Goal: Task Accomplishment & Management: Complete application form

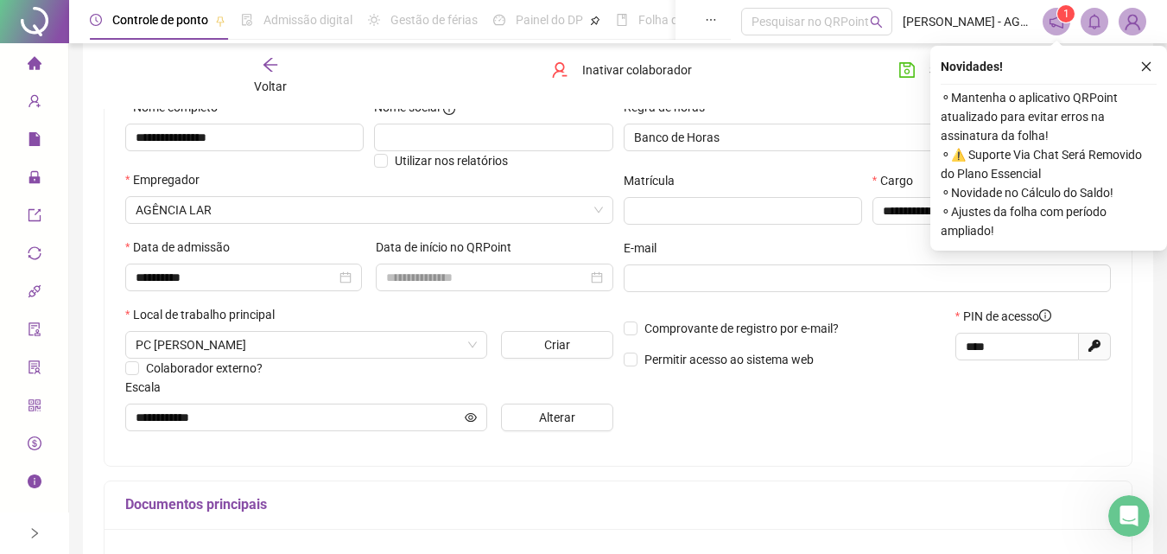
scroll to position [29, 0]
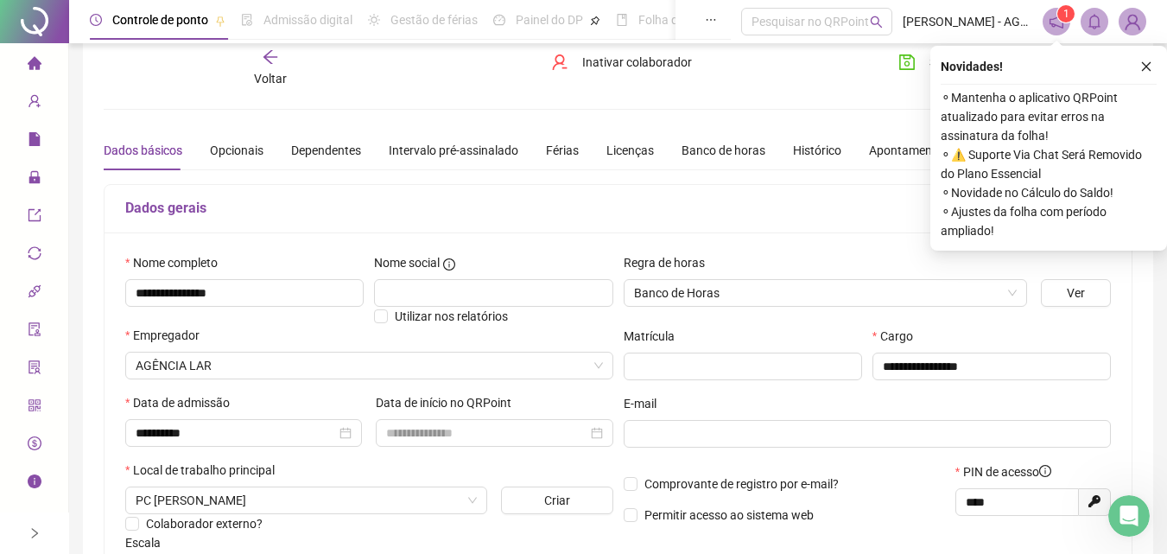
click at [35, 48] on ul "Página inicial Cadastros Relatórios Administração Exportações Integrações Acess…" at bounding box center [34, 292] width 69 height 498
click at [28, 61] on icon "home" at bounding box center [35, 63] width 14 height 14
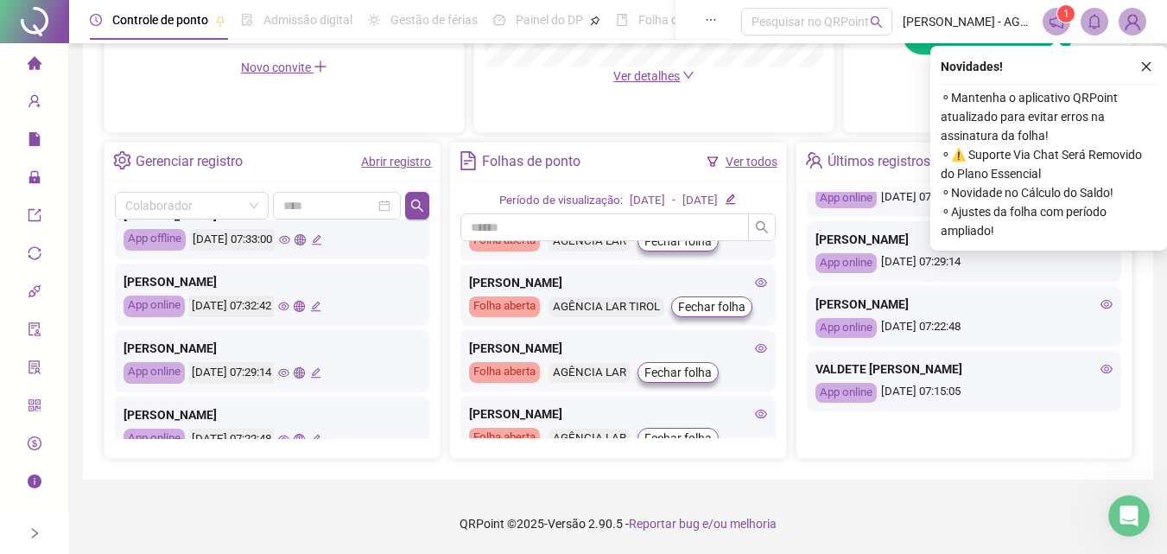
scroll to position [813, 0]
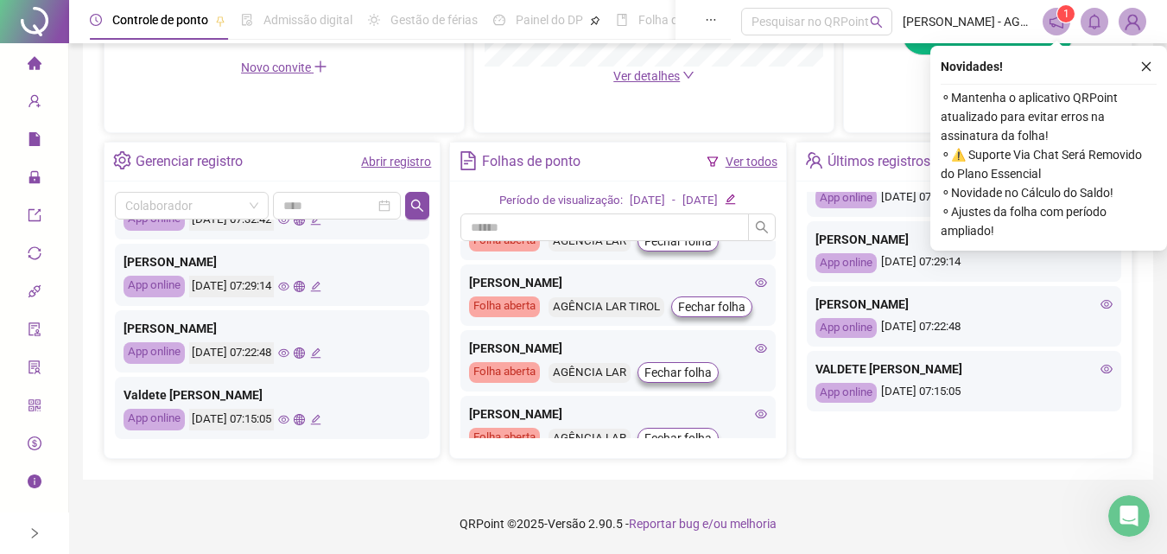
click at [374, 160] on link "Abrir registro" at bounding box center [396, 162] width 70 height 14
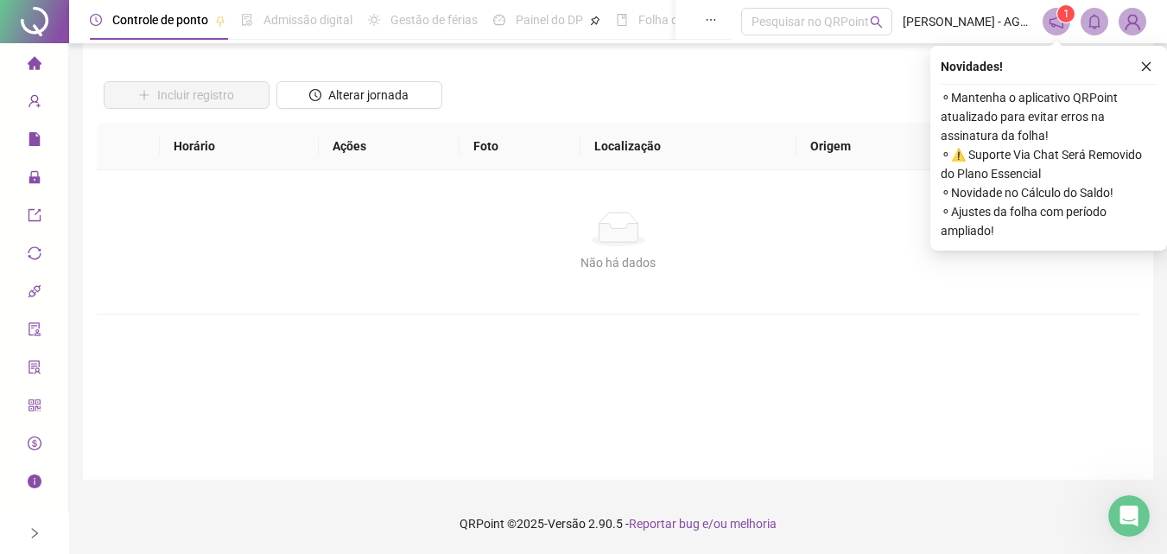
click at [363, 232] on div "Não há dados" at bounding box center [618, 229] width 1001 height 35
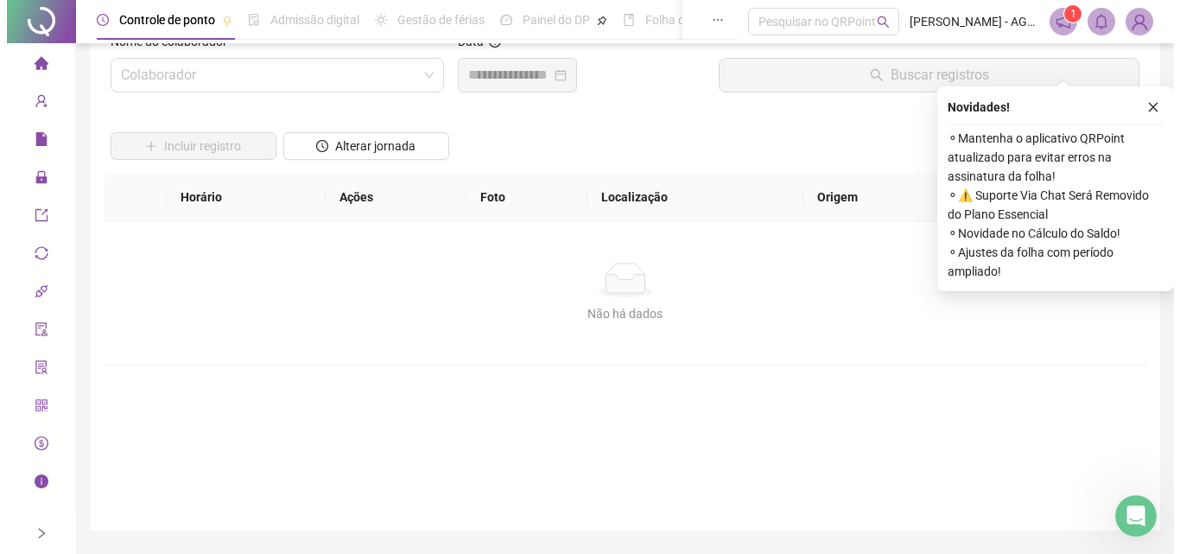
scroll to position [0, 0]
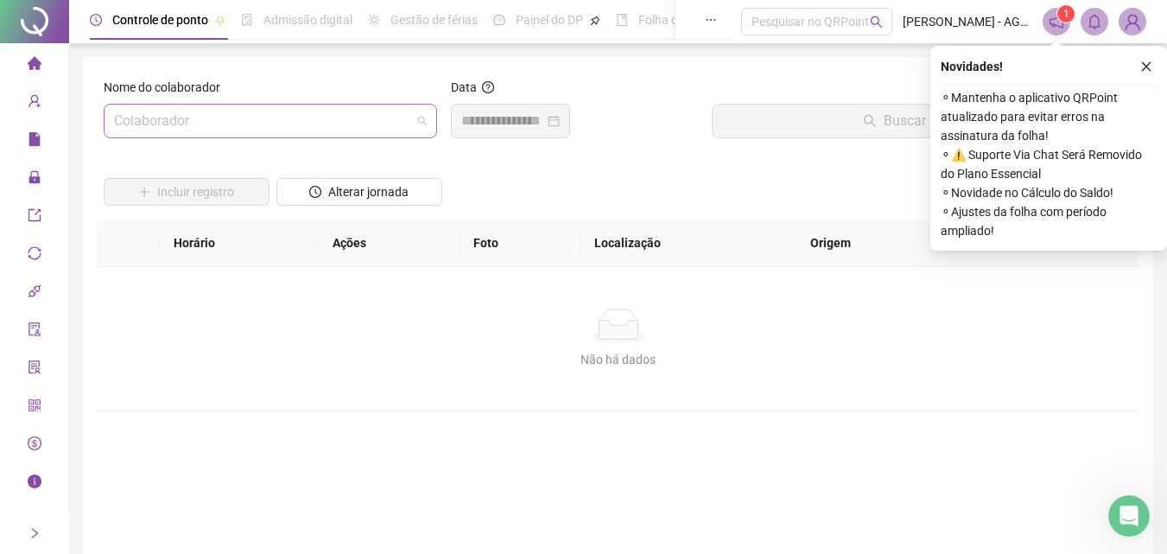
drag, startPoint x: 268, startPoint y: 118, endPoint x: 267, endPoint y: 127, distance: 9.5
click at [268, 121] on input "search" at bounding box center [262, 121] width 297 height 33
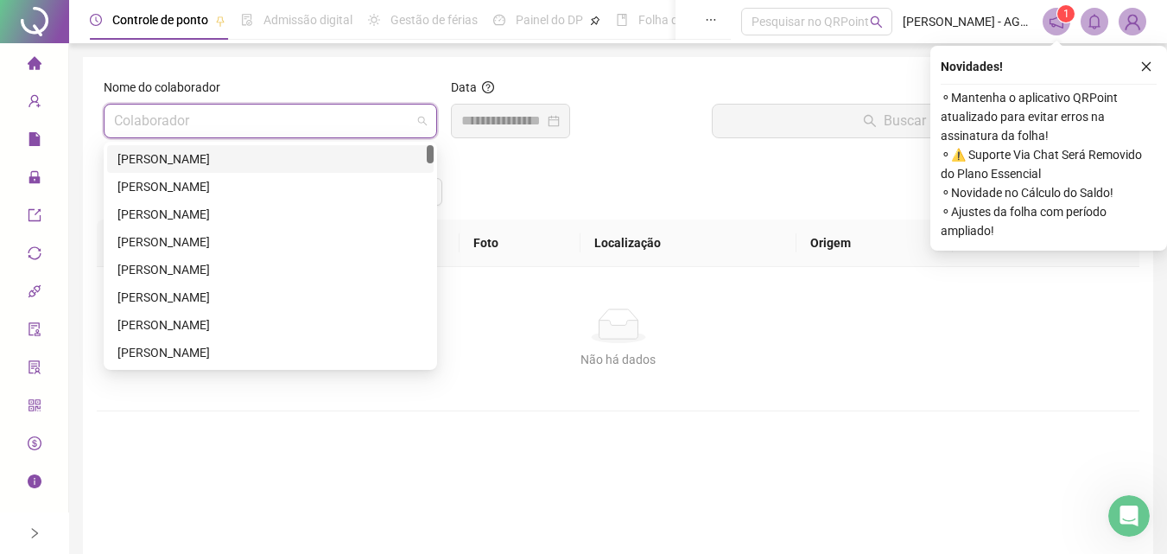
click at [268, 136] on input "search" at bounding box center [262, 121] width 297 height 33
click at [244, 160] on div "[PERSON_NAME]" at bounding box center [271, 158] width 306 height 19
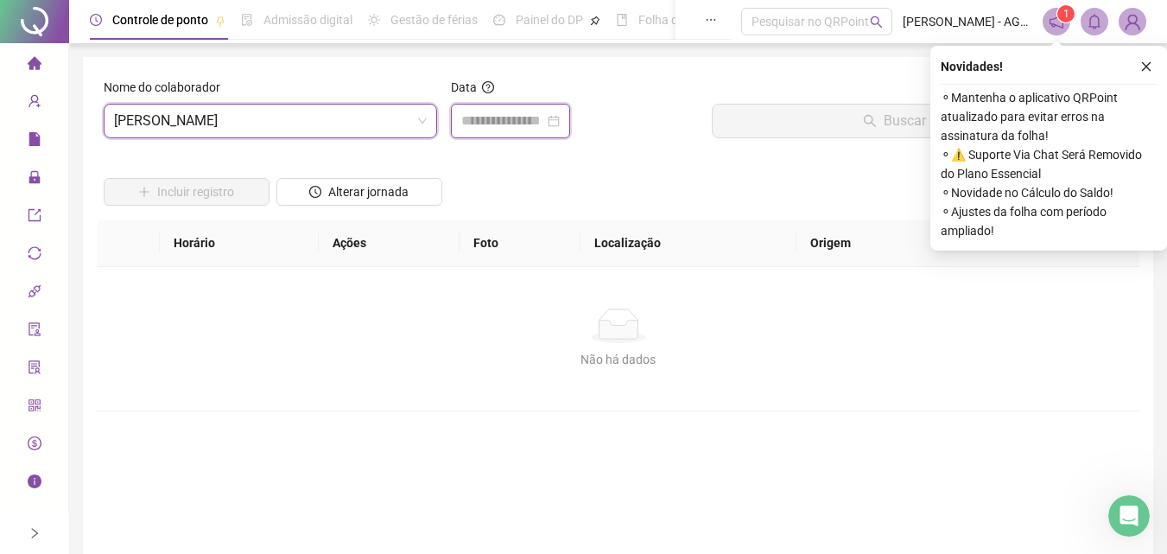
click at [530, 119] on input at bounding box center [502, 121] width 83 height 21
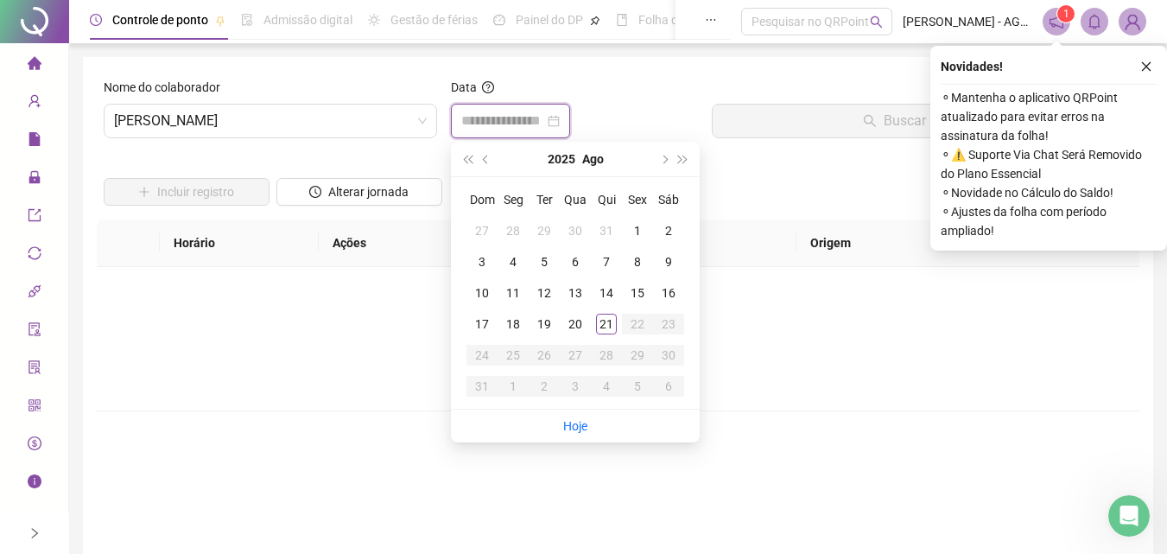
click at [560, 119] on div at bounding box center [510, 121] width 99 height 21
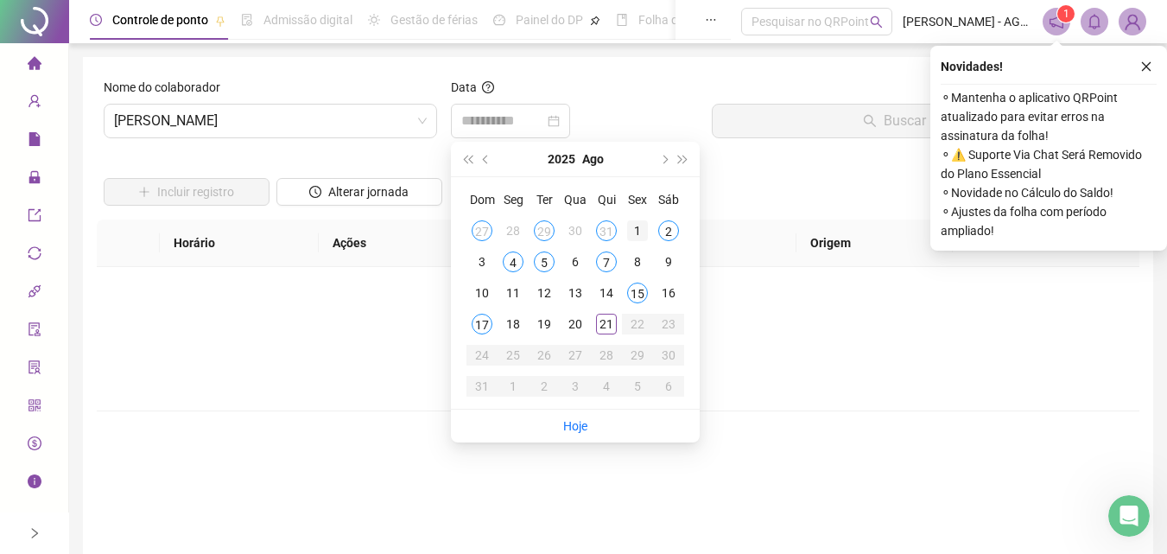
click at [639, 225] on div "1" at bounding box center [637, 230] width 21 height 21
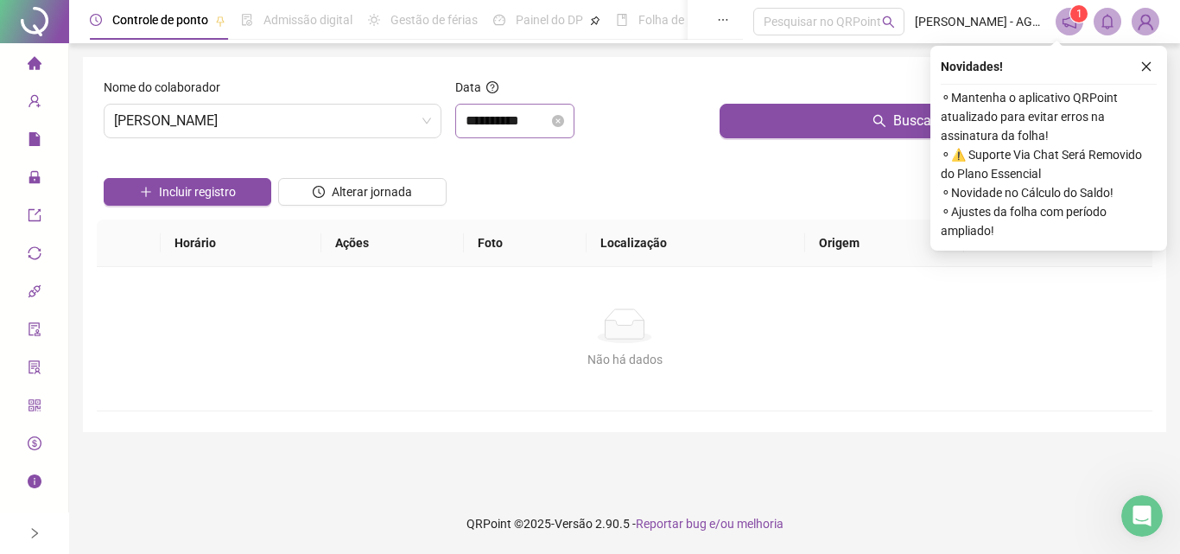
click at [564, 122] on div "**********" at bounding box center [515, 121] width 99 height 21
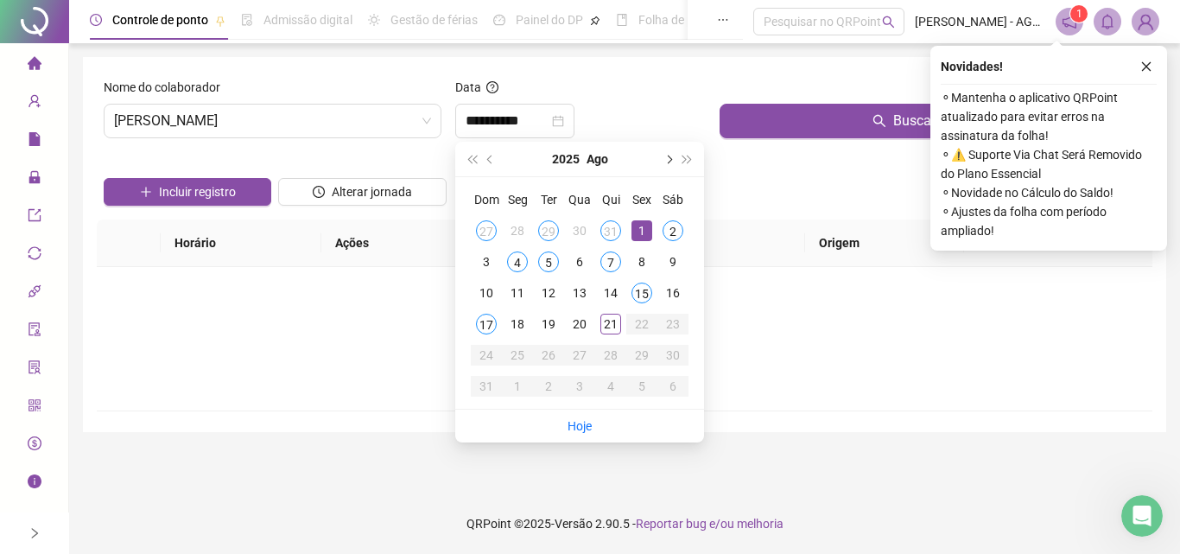
click at [659, 161] on button "next-year" at bounding box center [667, 159] width 19 height 35
click at [483, 162] on button "prev-year" at bounding box center [490, 159] width 19 height 35
type input "**********"
click at [334, 115] on span "[PERSON_NAME]" at bounding box center [272, 121] width 317 height 33
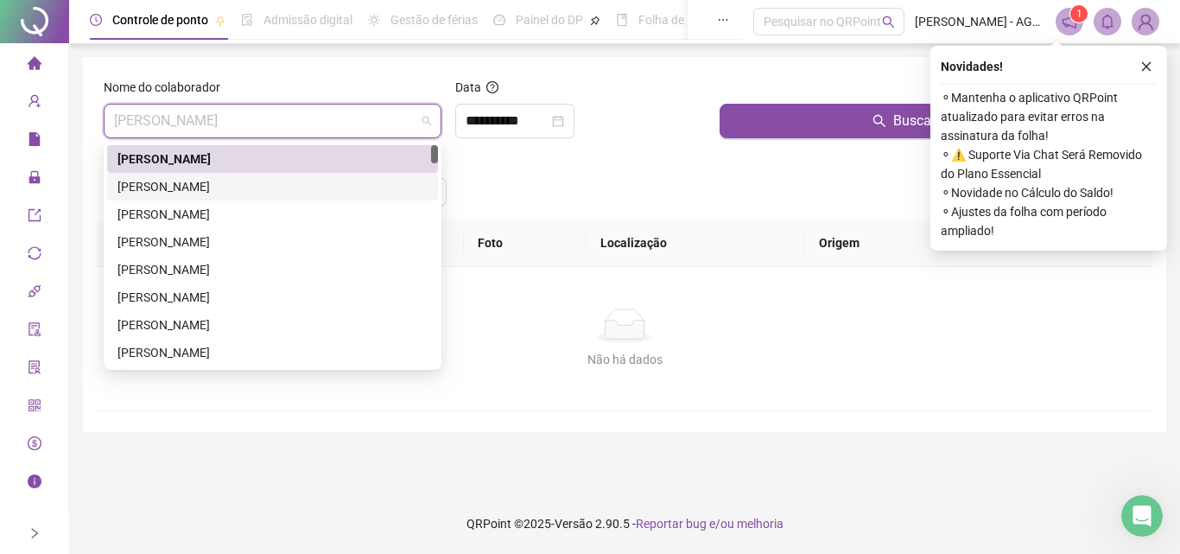
click at [284, 185] on div "[PERSON_NAME]" at bounding box center [273, 186] width 310 height 19
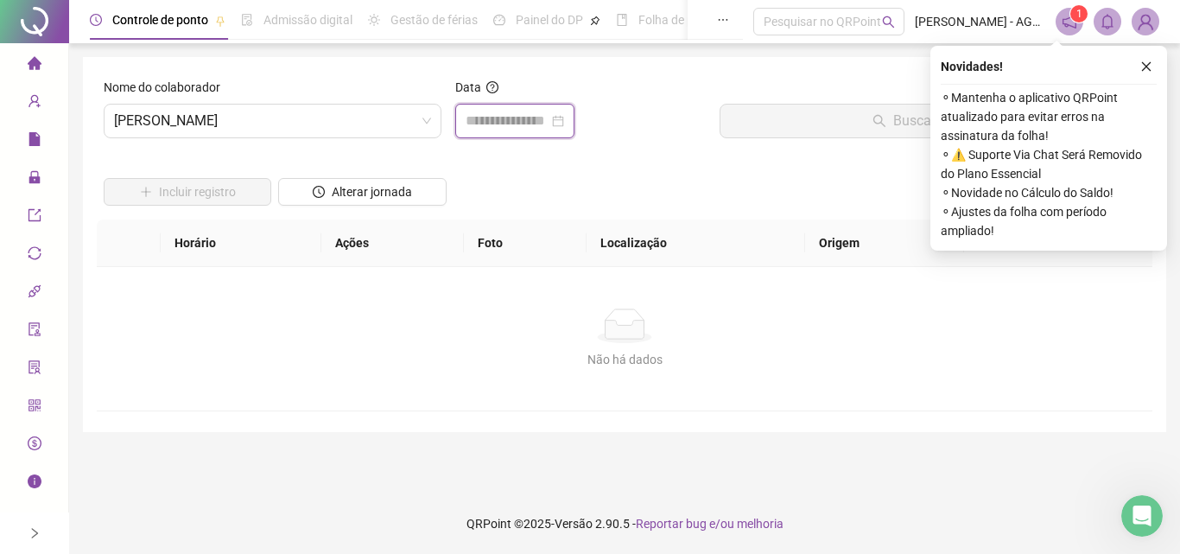
click at [549, 120] on input at bounding box center [507, 121] width 83 height 21
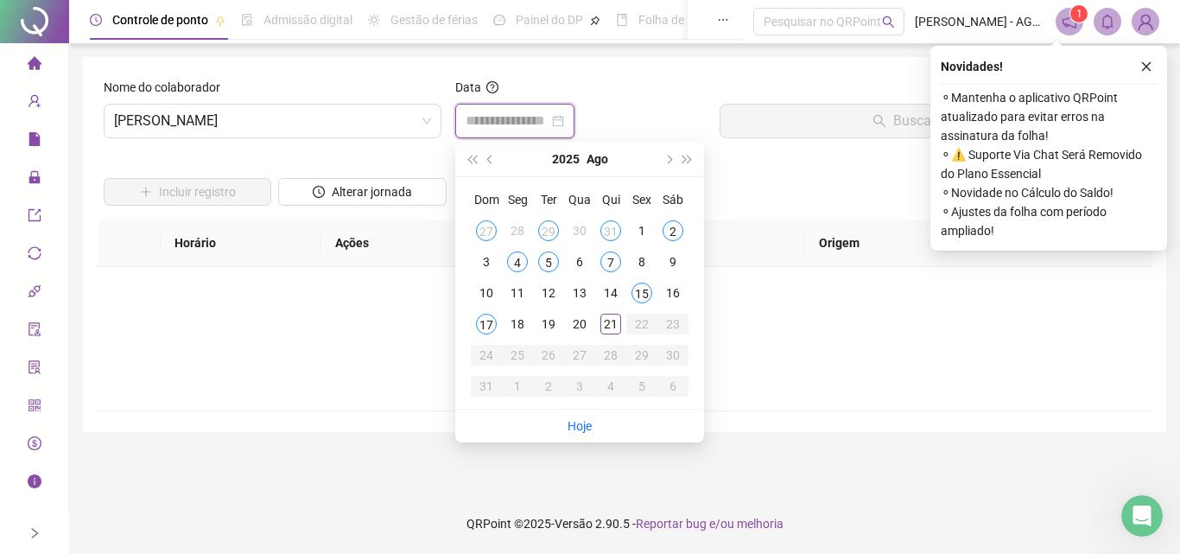
click at [564, 120] on div at bounding box center [515, 121] width 99 height 21
type input "**********"
click at [252, 115] on span "[PERSON_NAME]" at bounding box center [272, 121] width 317 height 33
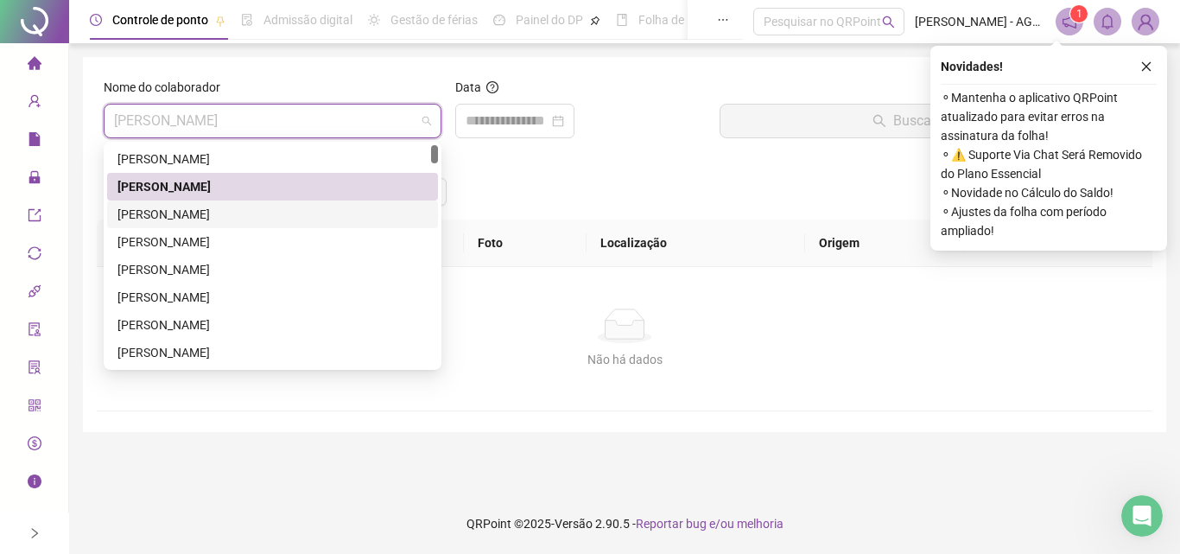
click at [234, 201] on div "[PERSON_NAME]" at bounding box center [272, 214] width 331 height 28
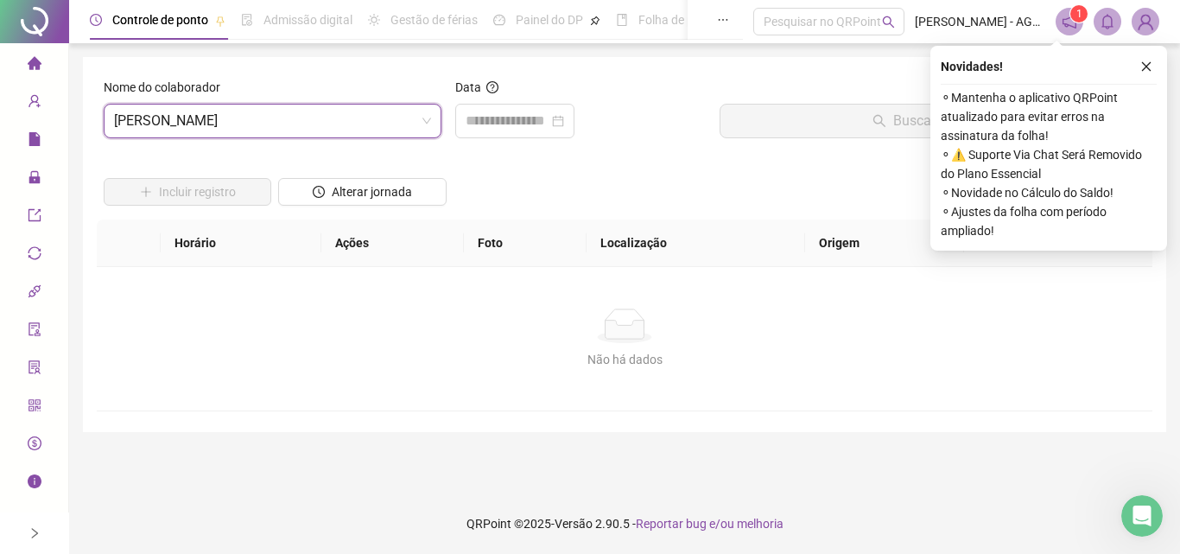
click at [561, 143] on div "Data" at bounding box center [580, 115] width 264 height 74
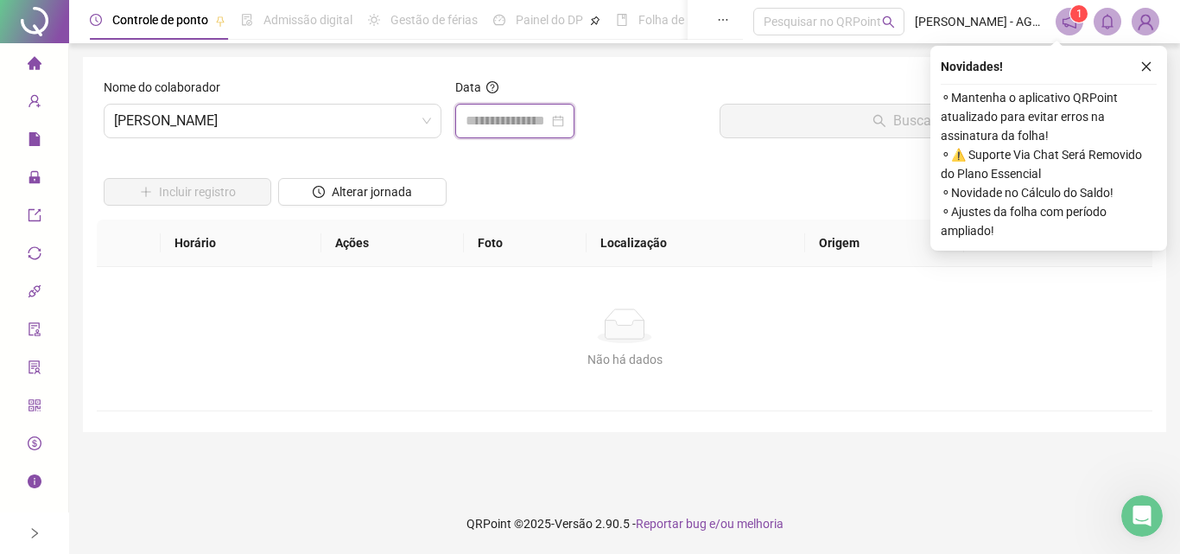
click at [549, 117] on input at bounding box center [507, 121] width 83 height 21
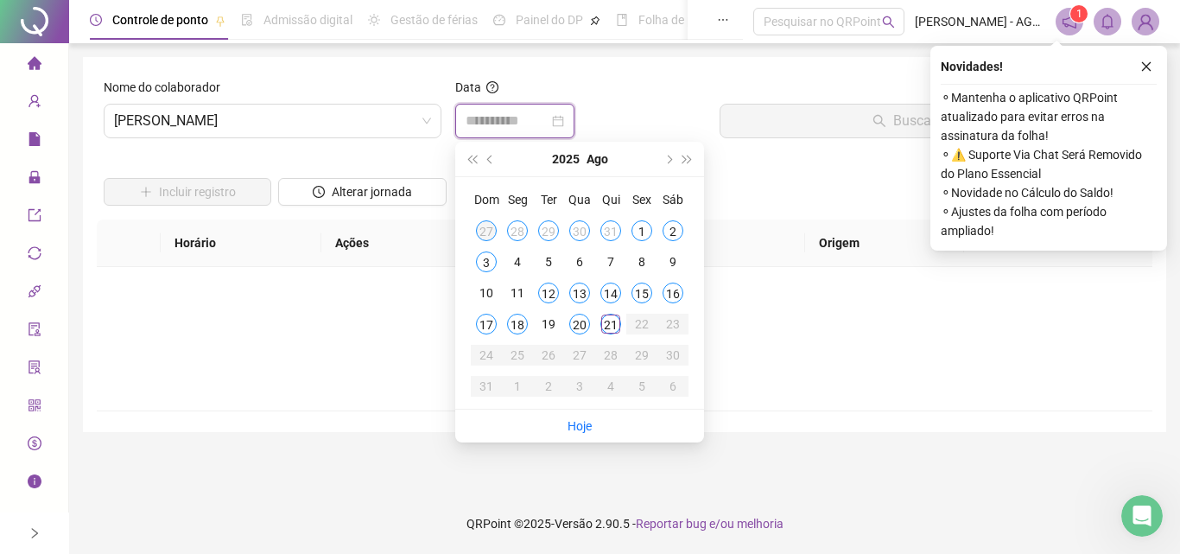
type input "**********"
click at [257, 124] on span "[PERSON_NAME]" at bounding box center [272, 121] width 317 height 33
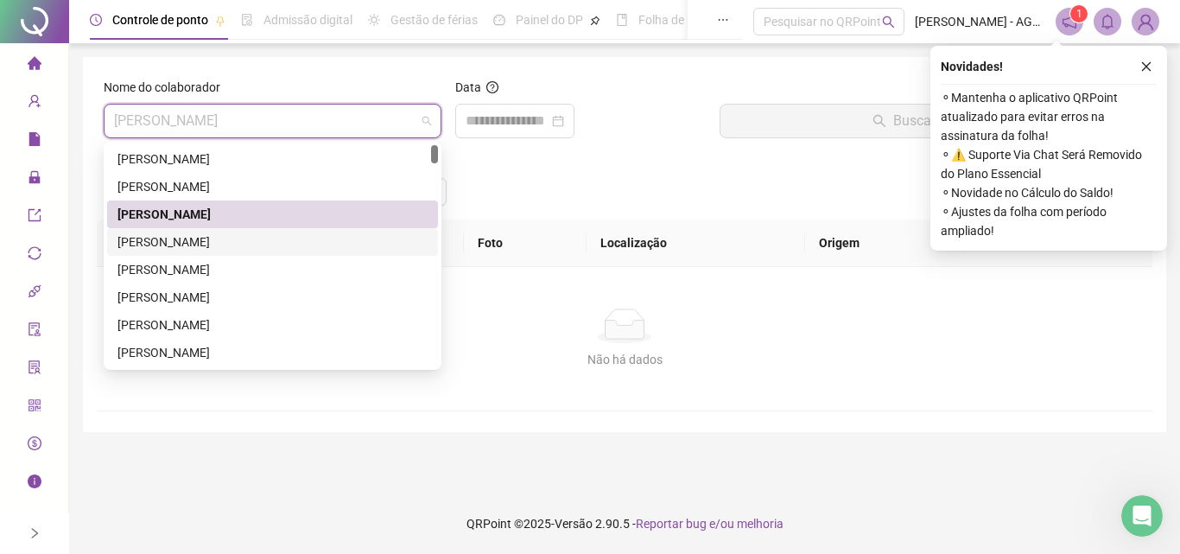
click at [234, 237] on div "[PERSON_NAME]" at bounding box center [273, 241] width 310 height 19
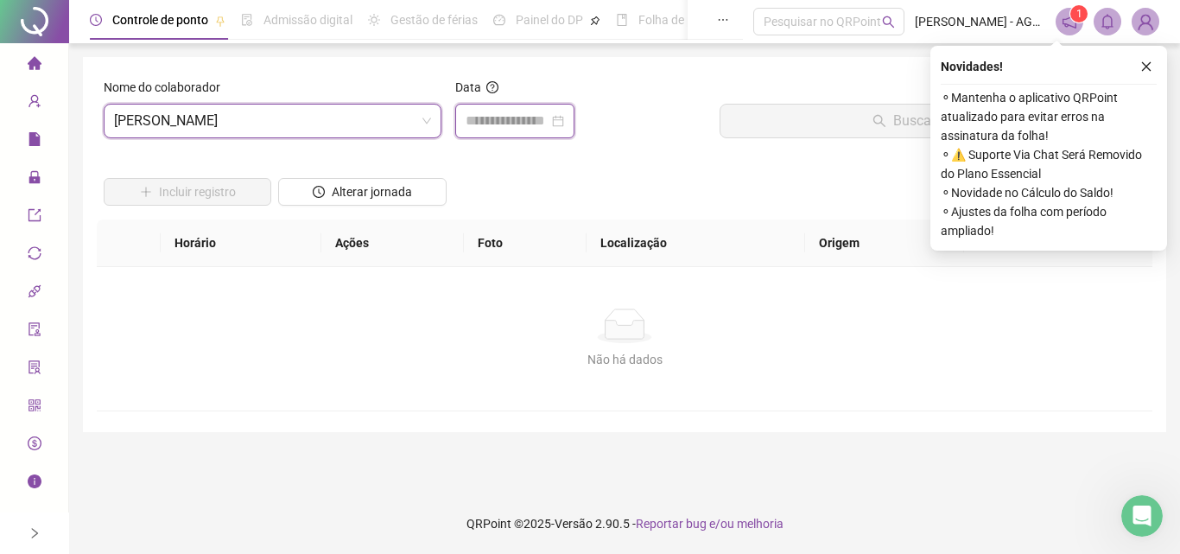
click at [518, 129] on input at bounding box center [507, 121] width 83 height 21
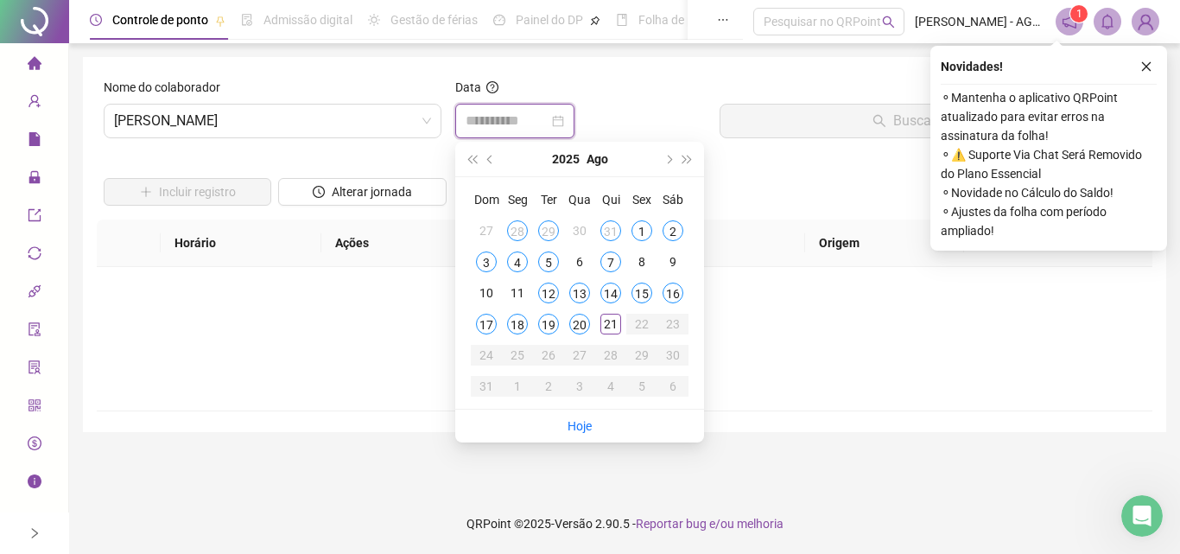
type input "**********"
click at [289, 117] on span "[PERSON_NAME]" at bounding box center [272, 121] width 317 height 33
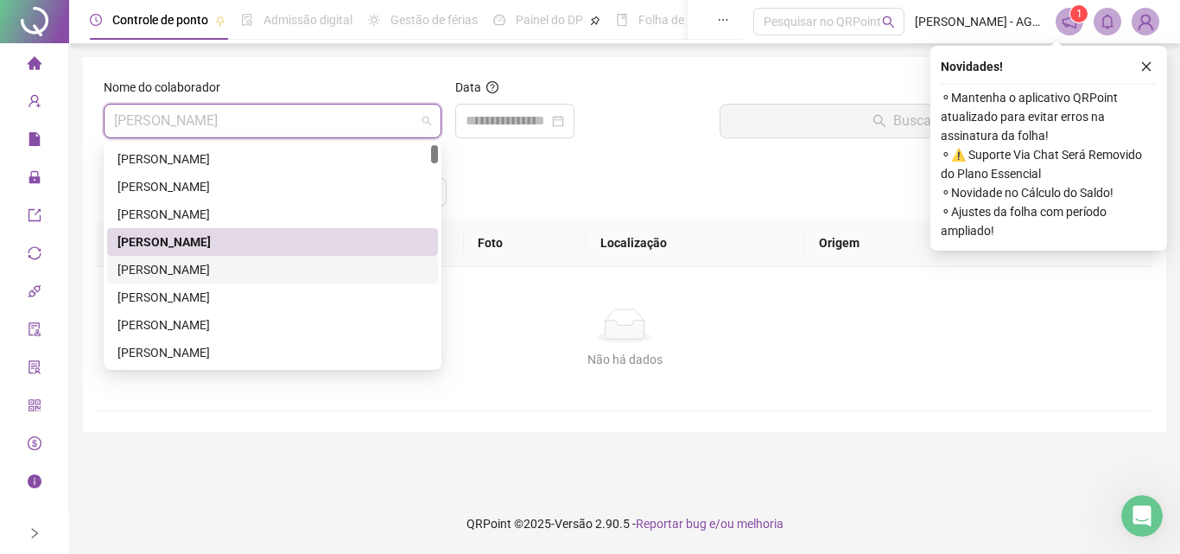
click at [262, 257] on div "[PERSON_NAME]" at bounding box center [272, 270] width 331 height 28
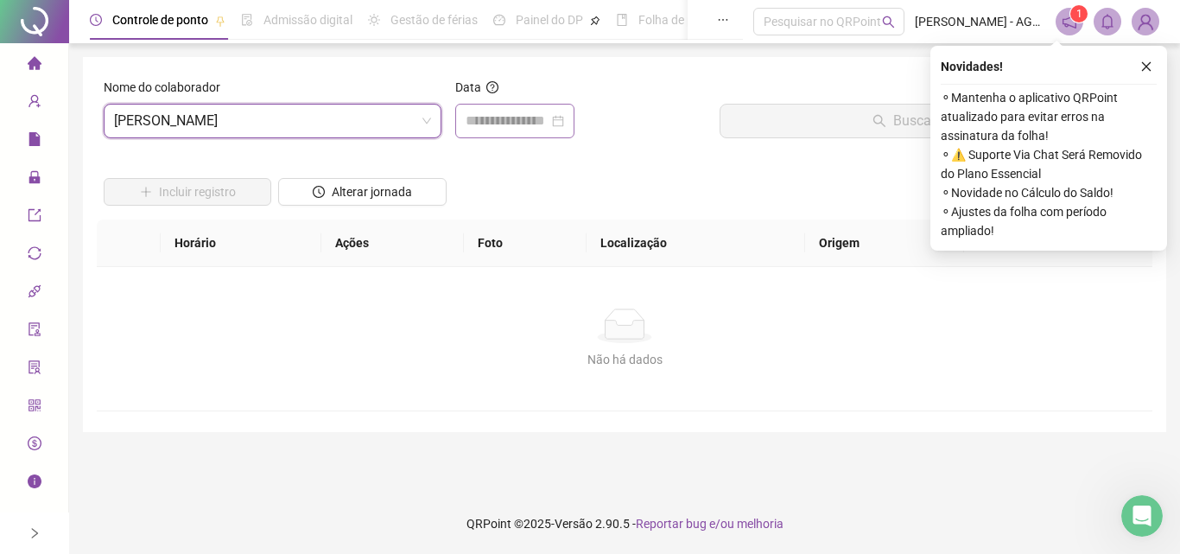
drag, startPoint x: 531, startPoint y: 94, endPoint x: 521, endPoint y: 105, distance: 15.3
click at [531, 94] on div "Data" at bounding box center [580, 91] width 251 height 26
click at [514, 114] on input at bounding box center [507, 121] width 83 height 21
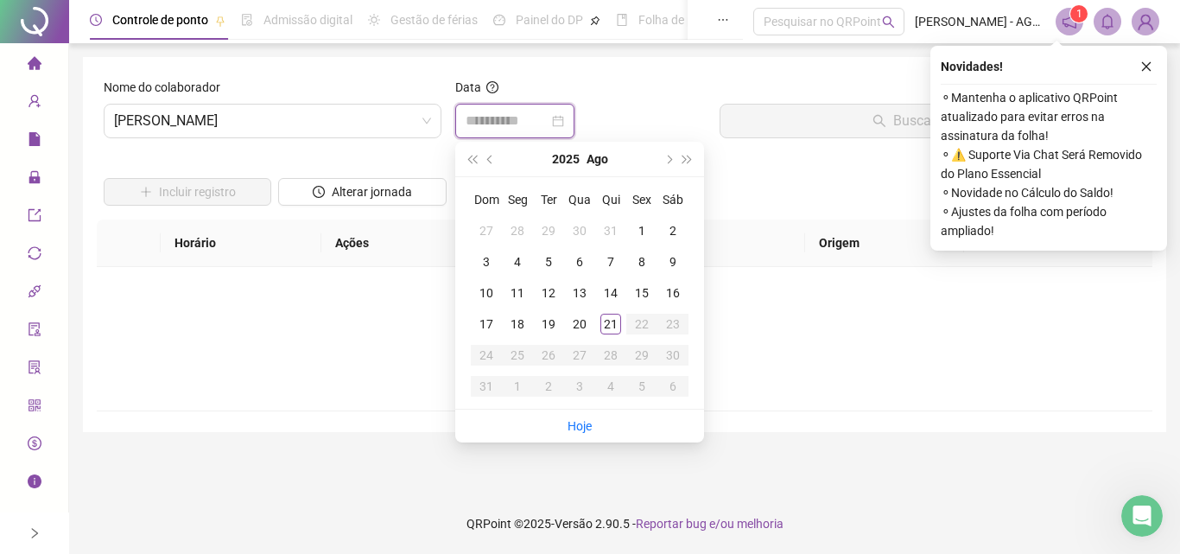
type input "**********"
click at [292, 127] on span "[PERSON_NAME]" at bounding box center [272, 121] width 317 height 33
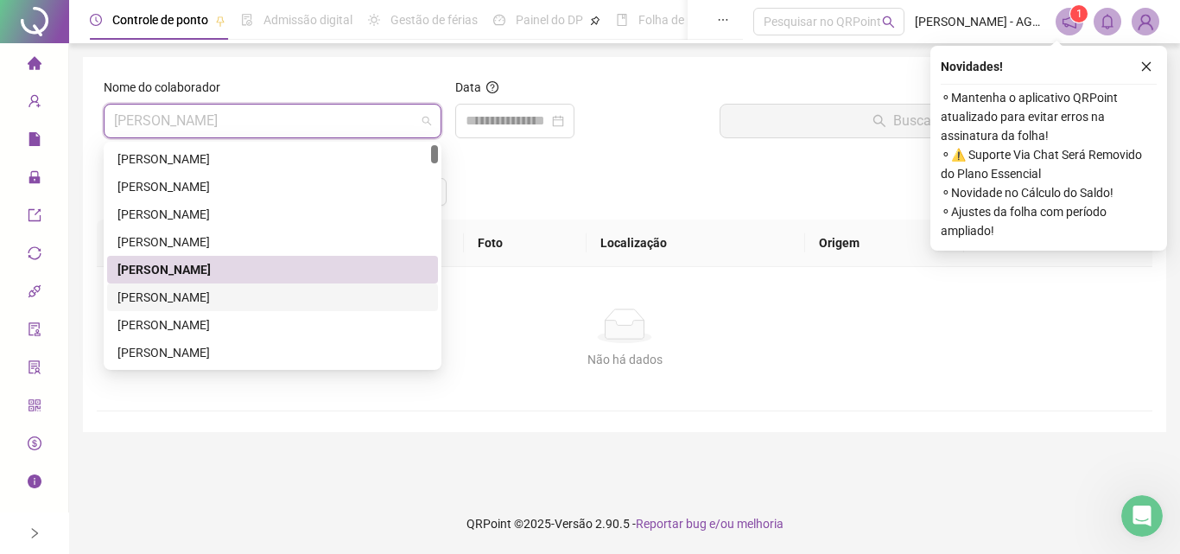
click at [217, 294] on div "[PERSON_NAME]" at bounding box center [273, 297] width 310 height 19
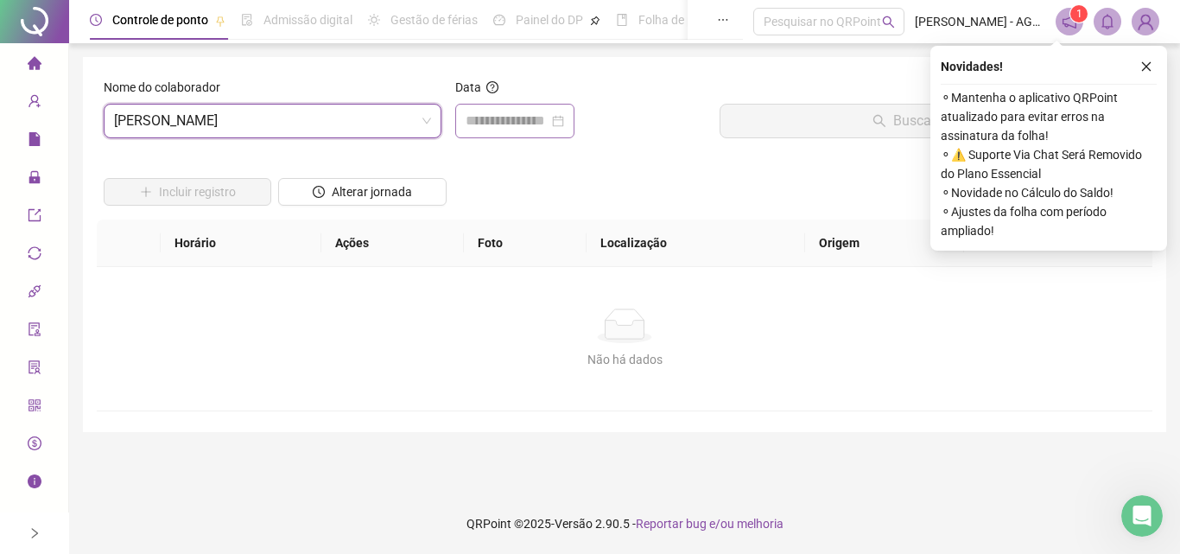
click at [499, 109] on div at bounding box center [514, 121] width 119 height 35
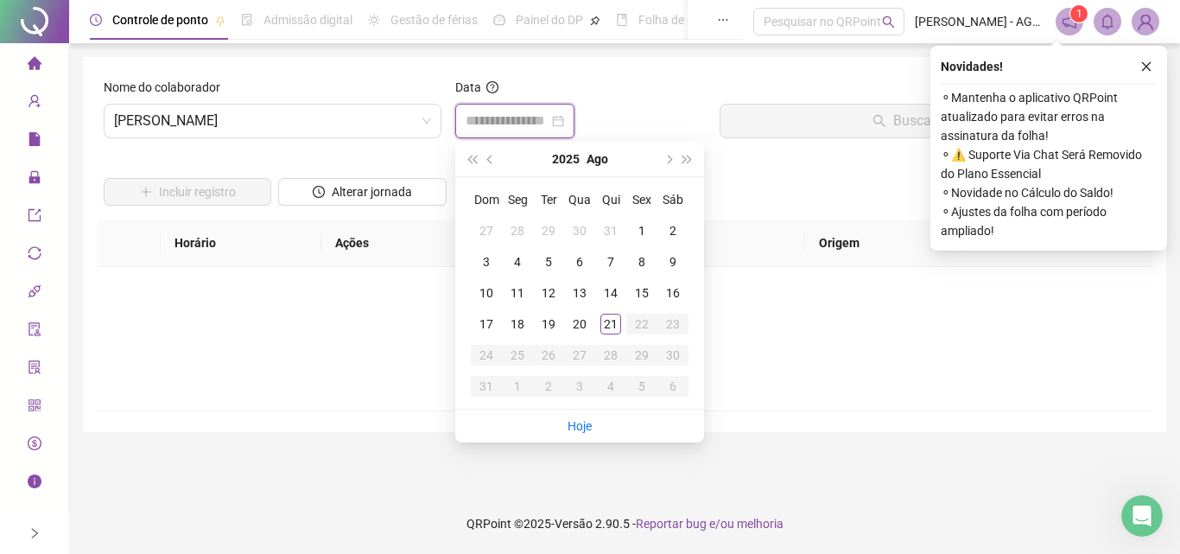
click at [495, 124] on input at bounding box center [507, 121] width 83 height 21
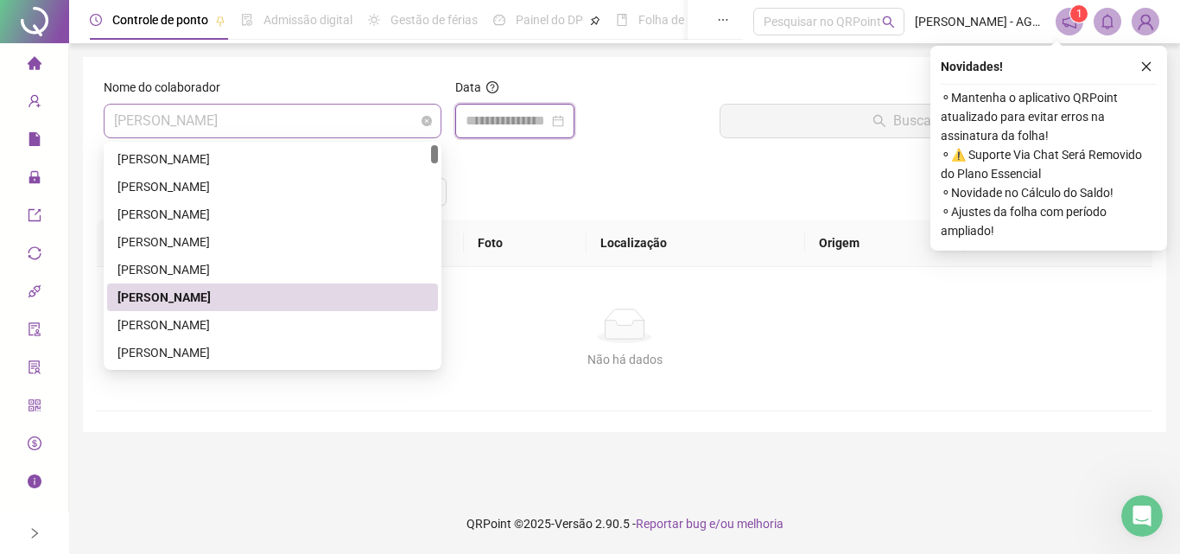
click at [308, 130] on span "[PERSON_NAME]" at bounding box center [272, 121] width 317 height 33
click at [222, 332] on div "[PERSON_NAME]" at bounding box center [273, 324] width 310 height 19
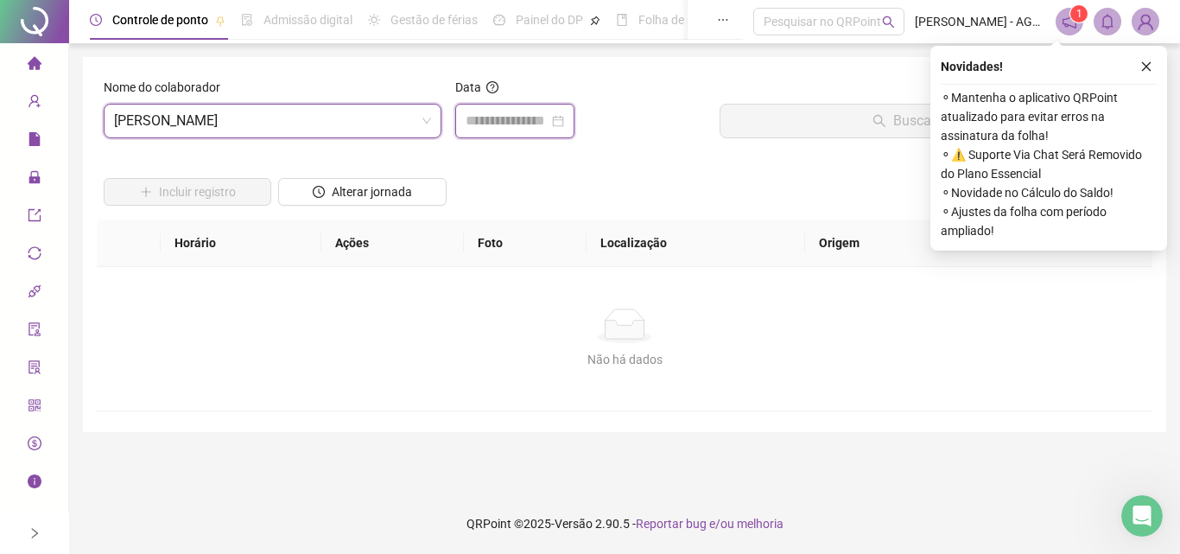
click at [549, 124] on input at bounding box center [507, 121] width 83 height 21
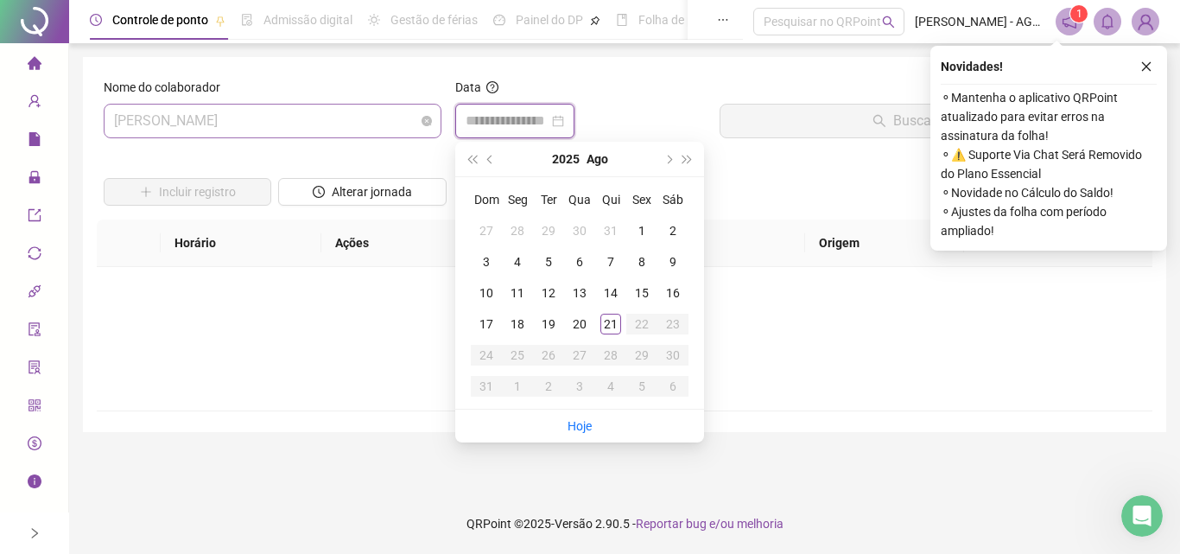
click at [340, 131] on span "[PERSON_NAME]" at bounding box center [272, 121] width 317 height 33
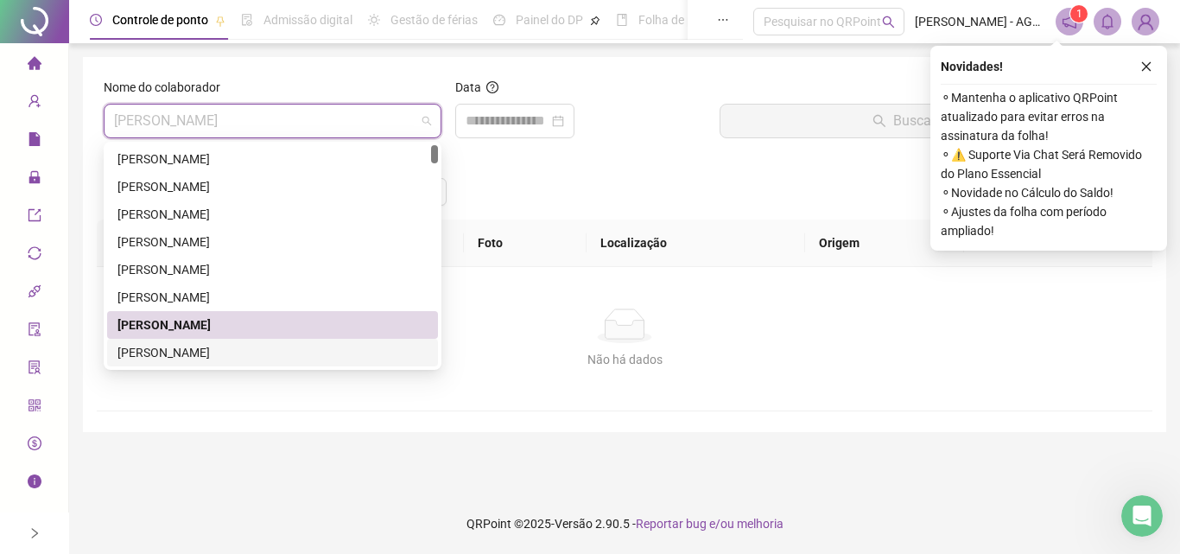
click at [235, 345] on div "[PERSON_NAME]" at bounding box center [273, 352] width 310 height 19
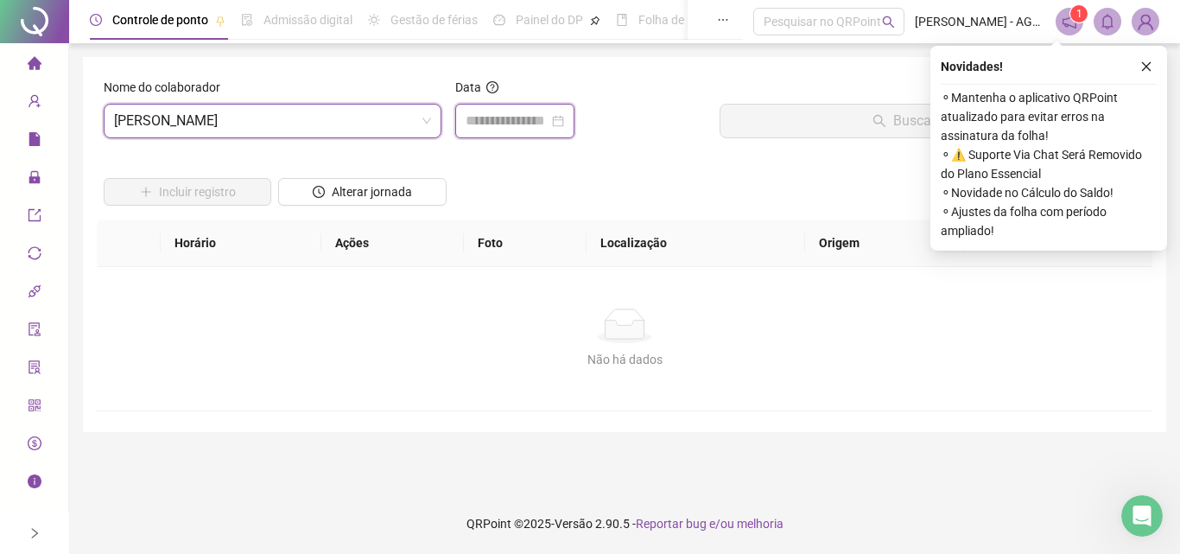
click at [518, 118] on input at bounding box center [507, 121] width 83 height 21
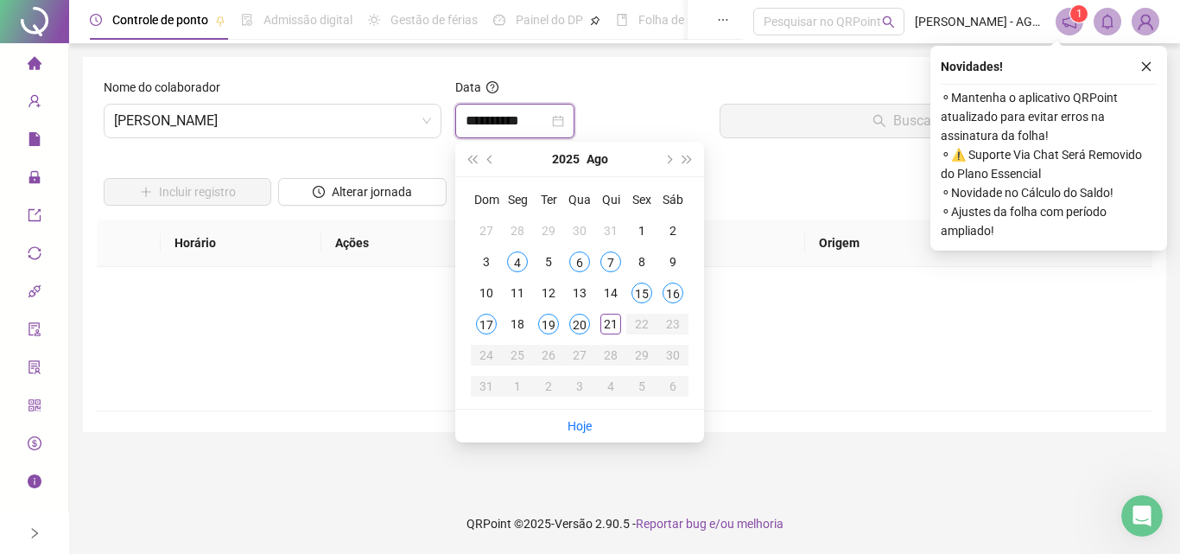
type input "**********"
